Goal: Information Seeking & Learning: Learn about a topic

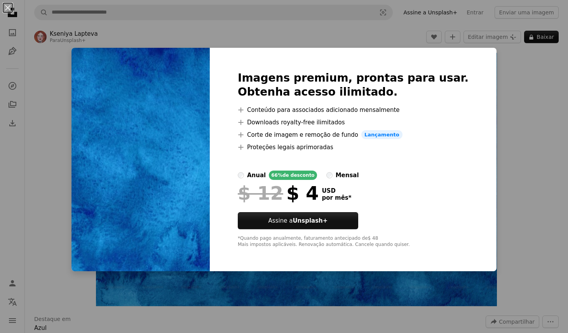
click at [524, 142] on div "An X shape Imagens premium, prontas para usar. Obtenha acesso ilimitado. A plus…" at bounding box center [284, 166] width 568 height 333
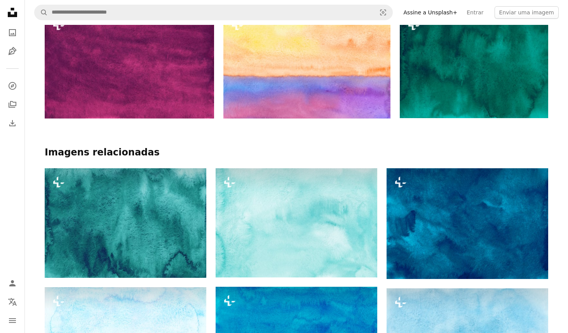
scroll to position [464, 0]
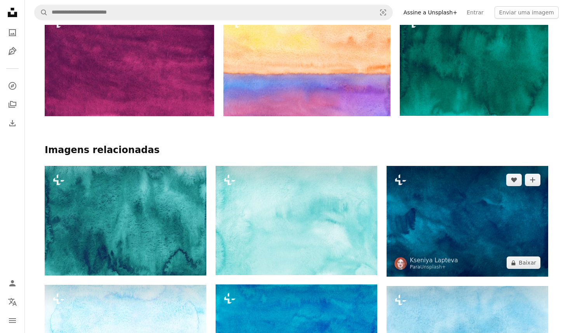
click at [501, 217] on img at bounding box center [467, 221] width 162 height 111
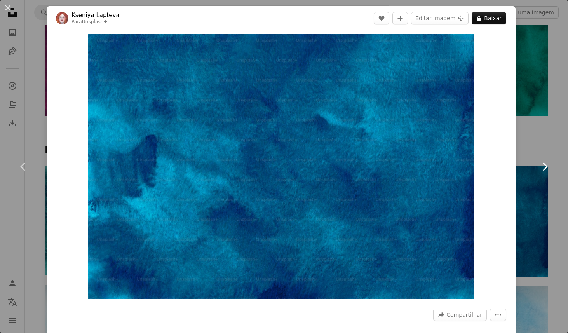
click at [549, 140] on link "Chevron right" at bounding box center [544, 166] width 47 height 75
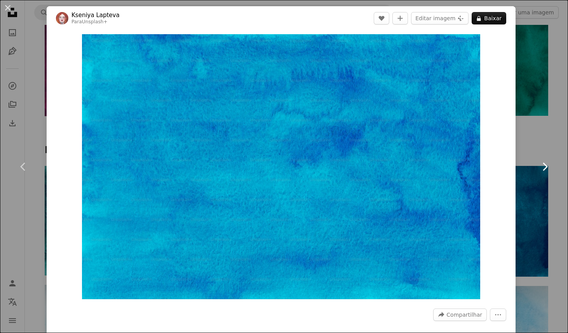
click at [539, 143] on link "Chevron right" at bounding box center [544, 166] width 47 height 75
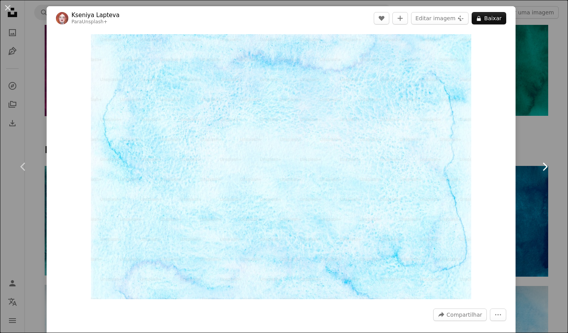
click at [539, 143] on link "Chevron right" at bounding box center [544, 166] width 47 height 75
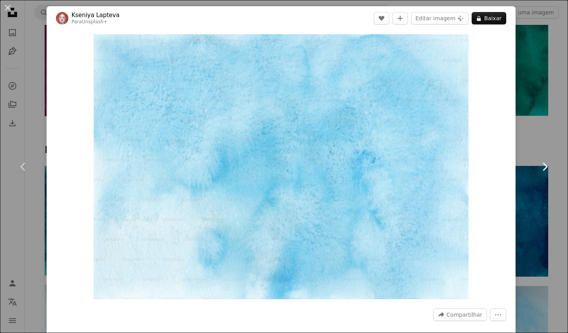
click at [539, 143] on link "Chevron right" at bounding box center [544, 166] width 47 height 75
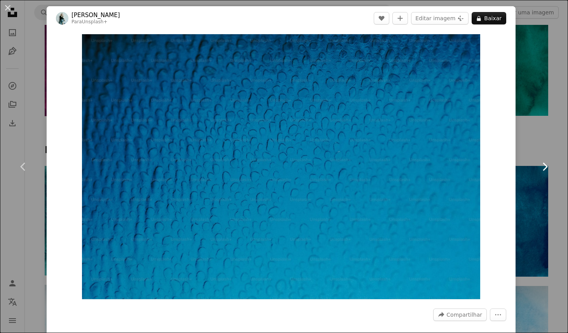
click at [539, 143] on link "Chevron right" at bounding box center [544, 166] width 47 height 75
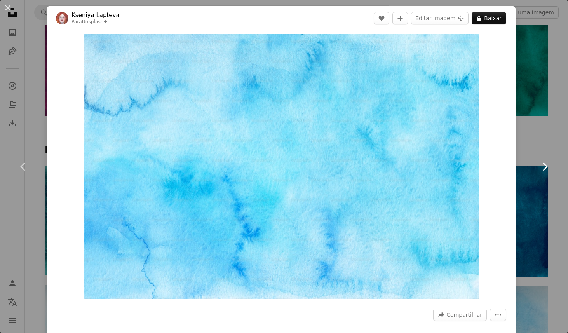
click at [539, 143] on link "Chevron right" at bounding box center [544, 166] width 47 height 75
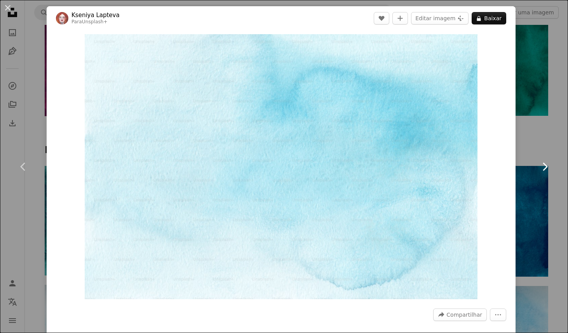
click at [539, 143] on link "Chevron right" at bounding box center [544, 166] width 47 height 75
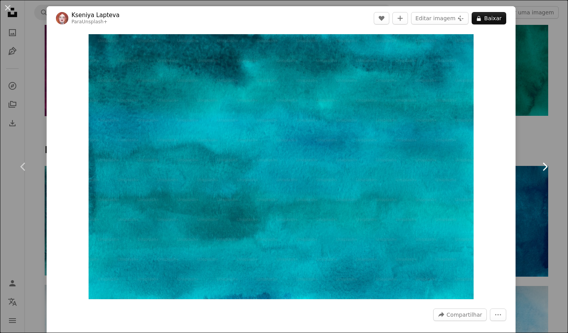
click at [541, 141] on link "Chevron right" at bounding box center [544, 166] width 47 height 75
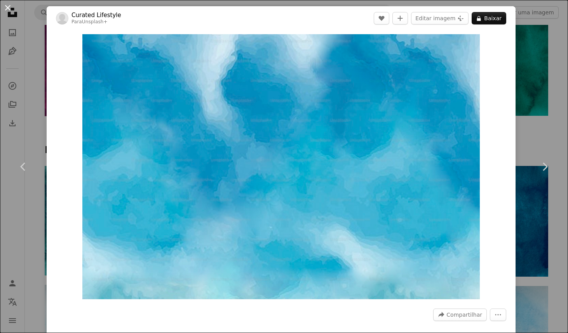
click at [5, 7] on button "An X shape" at bounding box center [7, 7] width 9 height 9
